Goal: Information Seeking & Learning: Learn about a topic

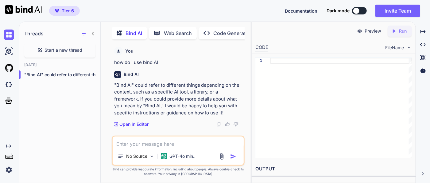
scroll to position [2, 0]
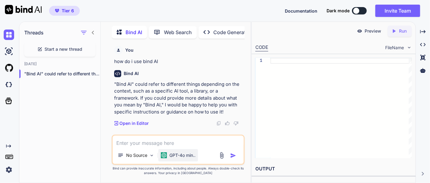
click at [187, 153] on p "GPT-4o min.." at bounding box center [182, 155] width 26 height 6
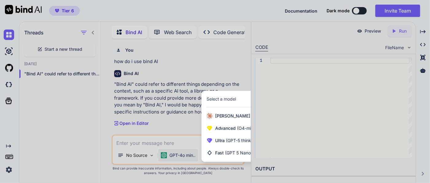
click at [84, 121] on div at bounding box center [215, 91] width 430 height 183
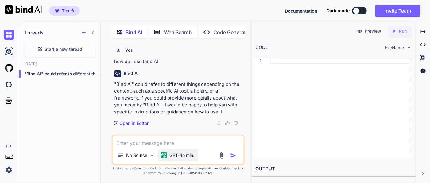
click at [191, 154] on p "GPT-4o min.." at bounding box center [182, 155] width 26 height 6
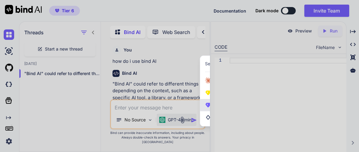
scroll to position [2, 0]
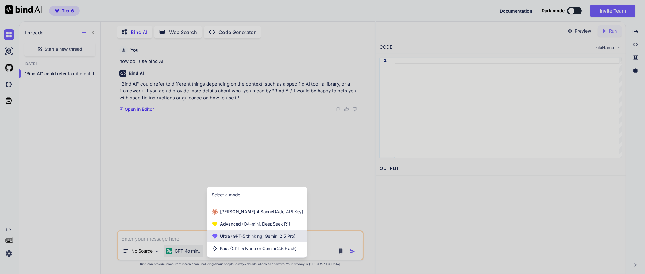
click at [237, 182] on span "(GPT-5 thinking, Gemini 2.5 Pro)" at bounding box center [263, 236] width 66 height 5
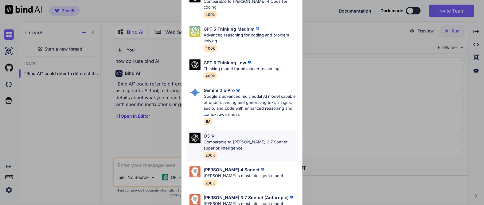
scroll to position [70, 0]
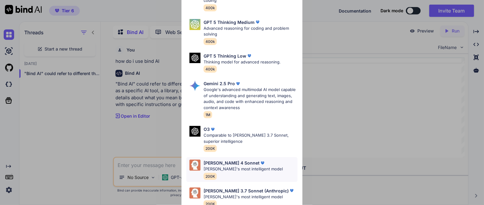
click at [266, 163] on div "[PERSON_NAME] 4 Sonnet [PERSON_NAME]'s most intelligent model 200K" at bounding box center [241, 169] width 111 height 25
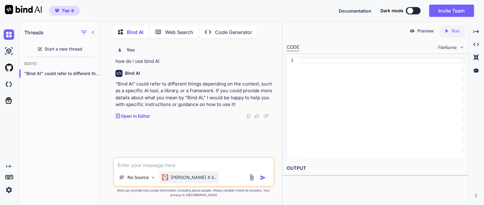
click at [181, 180] on p "[PERSON_NAME] 4 S.." at bounding box center [194, 178] width 46 height 6
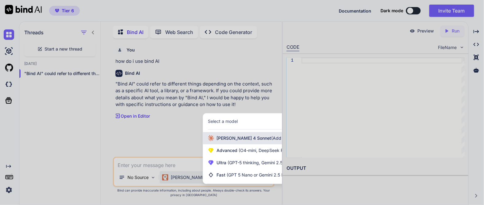
click at [271, 136] on span "(Add API Key)" at bounding box center [285, 138] width 29 height 5
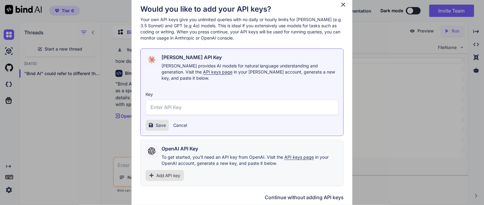
click at [344, 6] on icon at bounding box center [343, 4] width 7 height 7
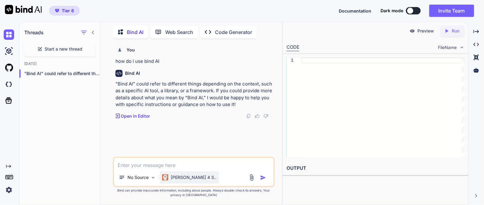
click at [173, 177] on p "[PERSON_NAME] 4 S.." at bounding box center [194, 178] width 46 height 6
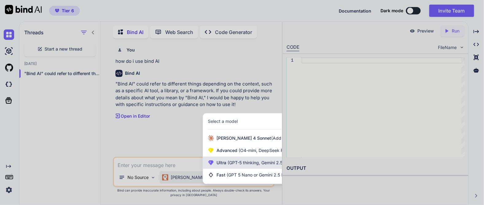
click at [234, 164] on span "(GPT-5 thinking, Gemini 2.5 Pro)" at bounding box center [259, 162] width 66 height 5
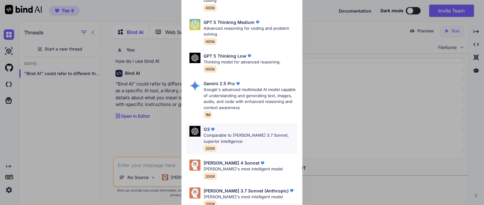
click at [247, 133] on p "Comparable to [PERSON_NAME] 3.7 Sonnet, superior intelligence" at bounding box center [251, 139] width 94 height 12
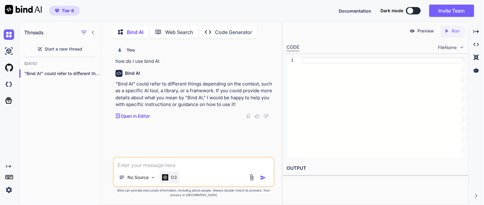
click at [172, 178] on p "O3" at bounding box center [174, 178] width 6 height 6
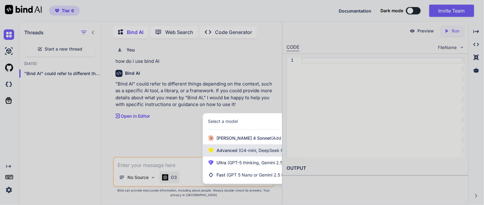
click at [233, 153] on span "Advanced (O4-mini, DeepSeek R1)" at bounding box center [251, 151] width 70 height 6
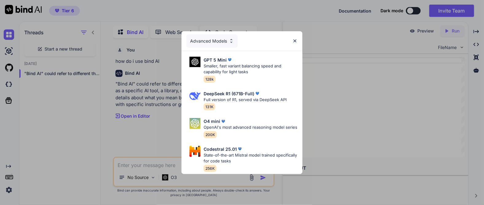
click at [228, 34] on div "Advanced Models" at bounding box center [211, 41] width 51 height 14
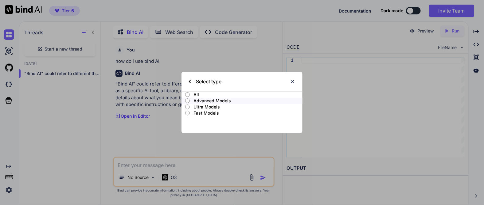
click at [194, 95] on p "All" at bounding box center [247, 95] width 109 height 6
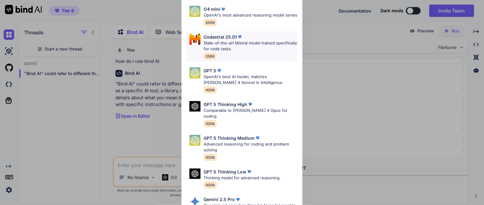
scroll to position [0, 0]
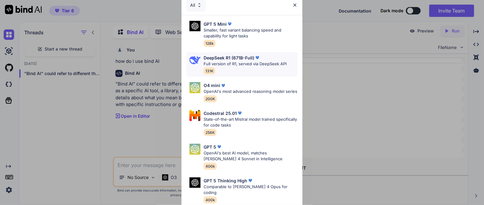
click at [227, 69] on div "DeepSeek R1 (671B-Full) Full version of R1, served via DeepSeek API 131K" at bounding box center [245, 65] width 83 height 20
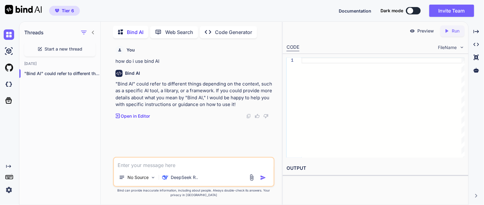
click at [140, 172] on div "No Source DeepSeek R.." at bounding box center [193, 172] width 161 height 30
click at [141, 169] on textarea at bounding box center [194, 163] width 160 height 11
click at [151, 166] on textarea at bounding box center [194, 163] width 160 height 11
